Goal: Use online tool/utility: Utilize a website feature to perform a specific function

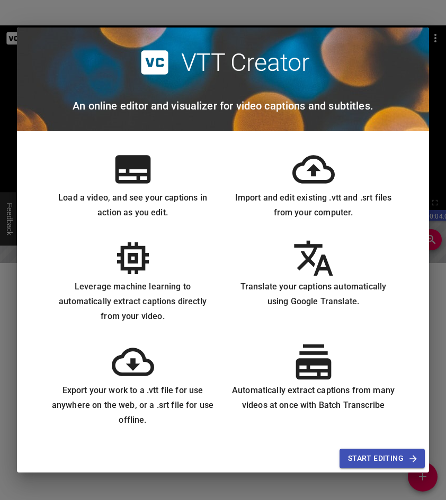
click at [219, 152] on div "Load a video, and see your captions in action as you edit." at bounding box center [132, 184] width 180 height 89
click at [64, 153] on div "Load a video, and see your captions in action as you edit." at bounding box center [132, 184] width 180 height 89
click at [135, 166] on icon at bounding box center [132, 170] width 35 height 28
click at [320, 170] on icon at bounding box center [313, 169] width 42 height 42
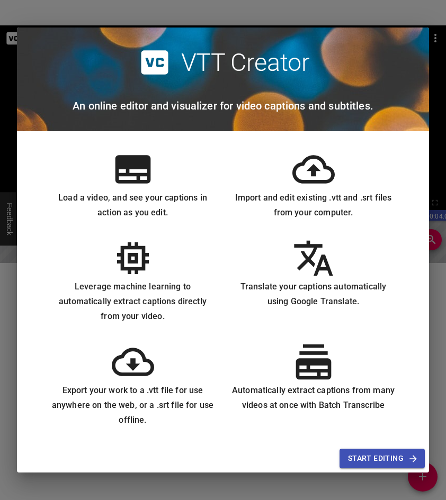
click at [377, 454] on span "Start Editing" at bounding box center [382, 458] width 68 height 13
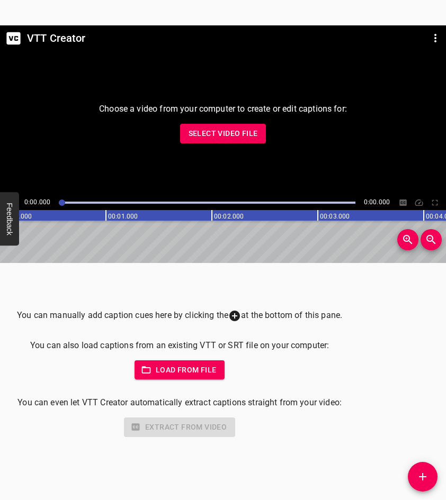
click at [223, 127] on span "Select Video File" at bounding box center [222, 133] width 69 height 13
click at [224, 131] on span "Select Video File" at bounding box center [222, 133] width 69 height 13
click at [198, 367] on span "Load from file" at bounding box center [180, 370] width 74 height 13
click at [407, 238] on icon "Zoom In" at bounding box center [406, 238] width 3 height 3
click at [240, 133] on span "Select Video File" at bounding box center [222, 133] width 69 height 13
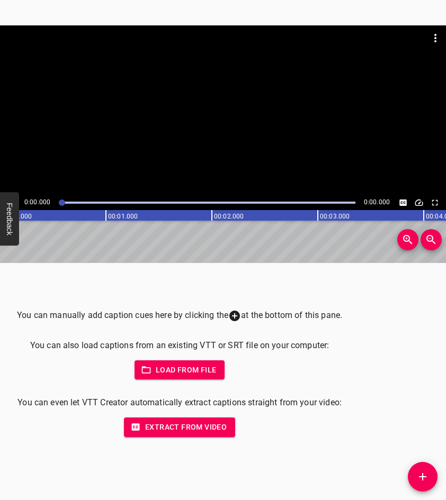
click at [196, 427] on span "Extract from video" at bounding box center [179, 427] width 94 height 13
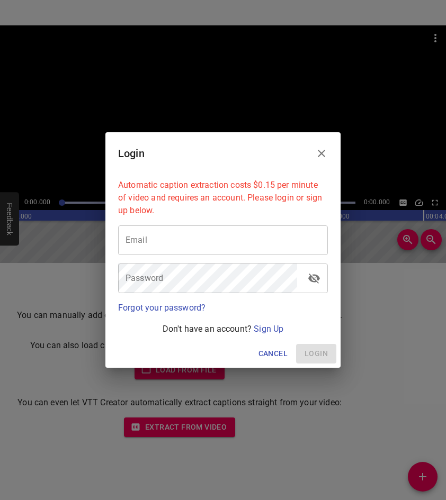
click at [323, 149] on icon "Close" at bounding box center [321, 153] width 13 height 13
